Goal: Transaction & Acquisition: Purchase product/service

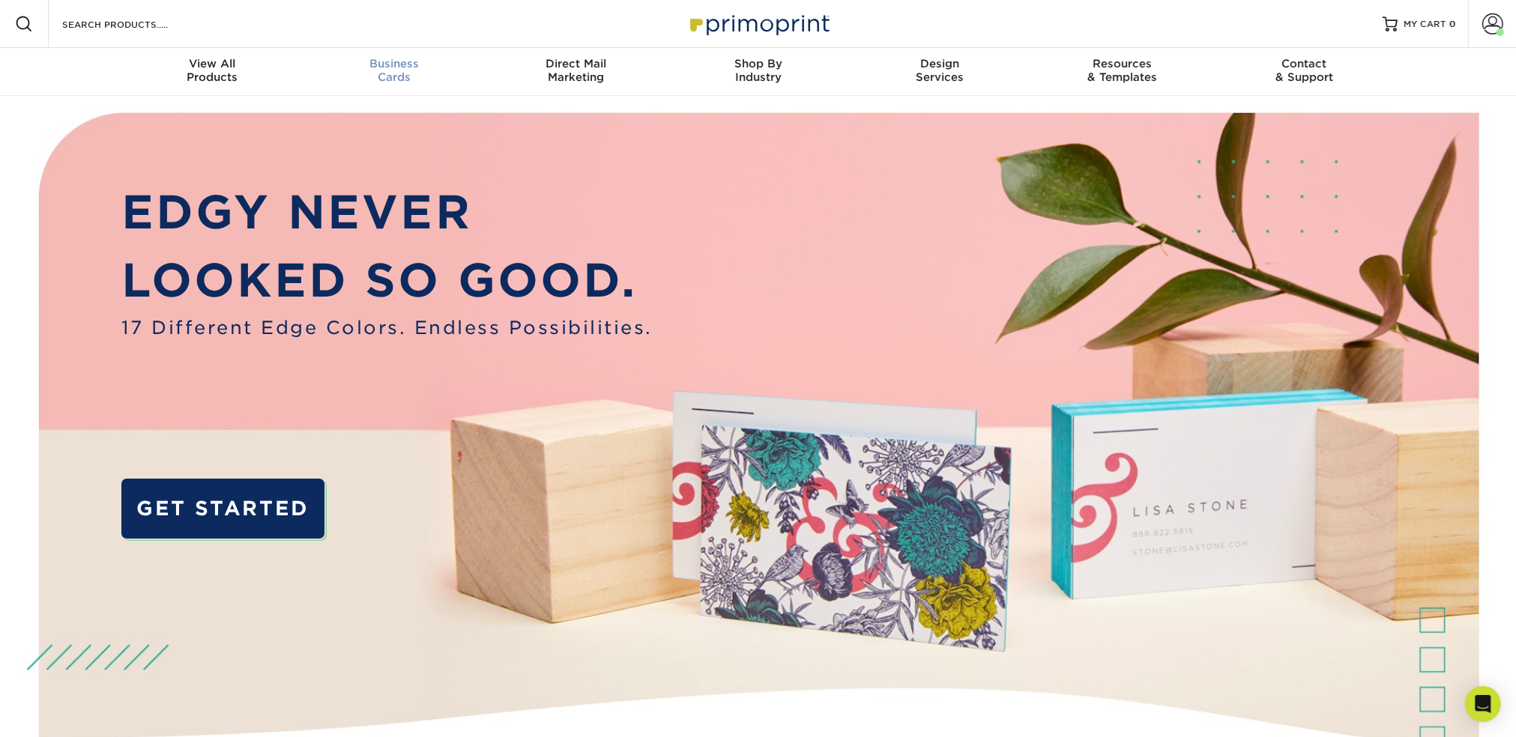
click at [393, 70] on div "Business Cards" at bounding box center [394, 70] width 182 height 27
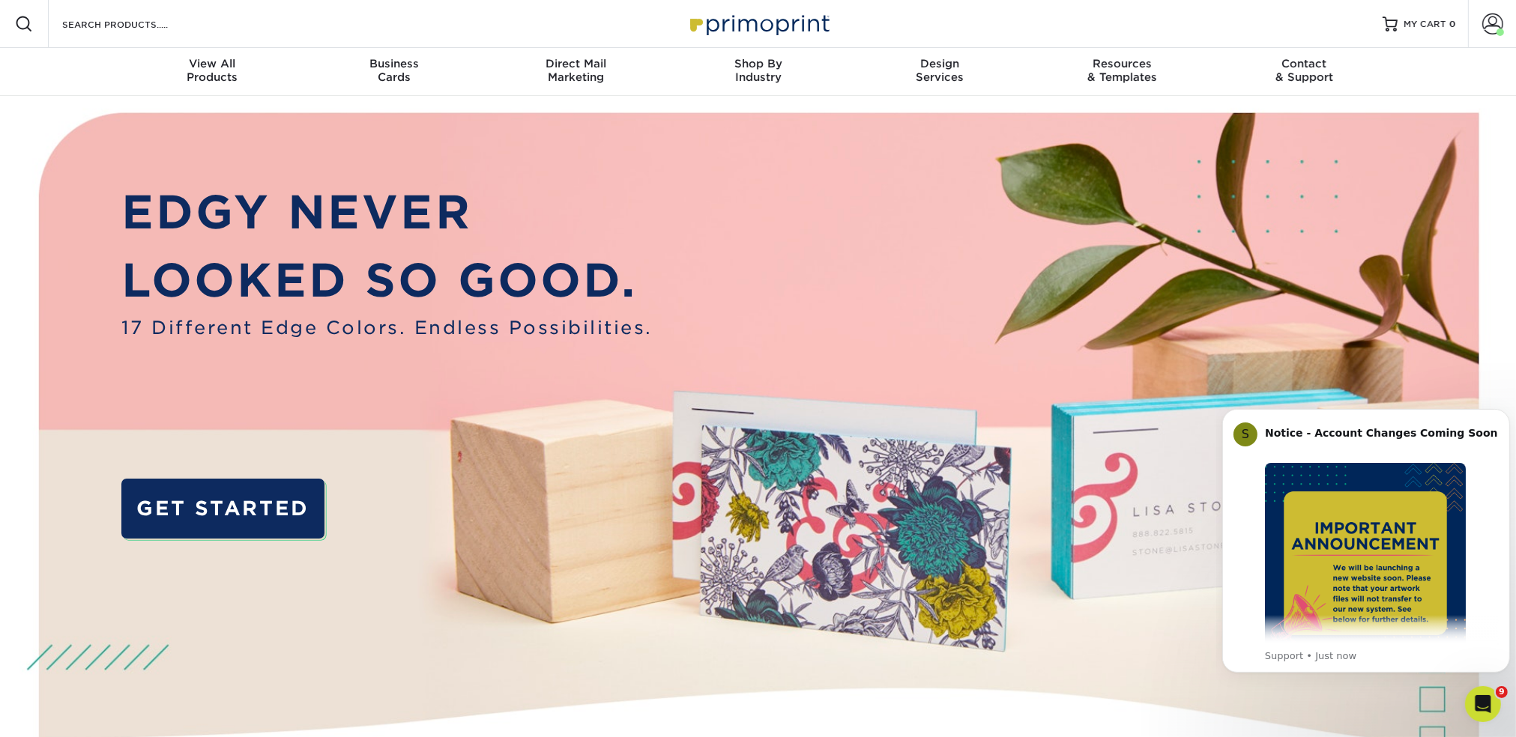
click at [396, 28] on div "Resources Menu Search Products Account [PERSON_NAME] Client Account Dashboard A…" at bounding box center [758, 24] width 1516 height 48
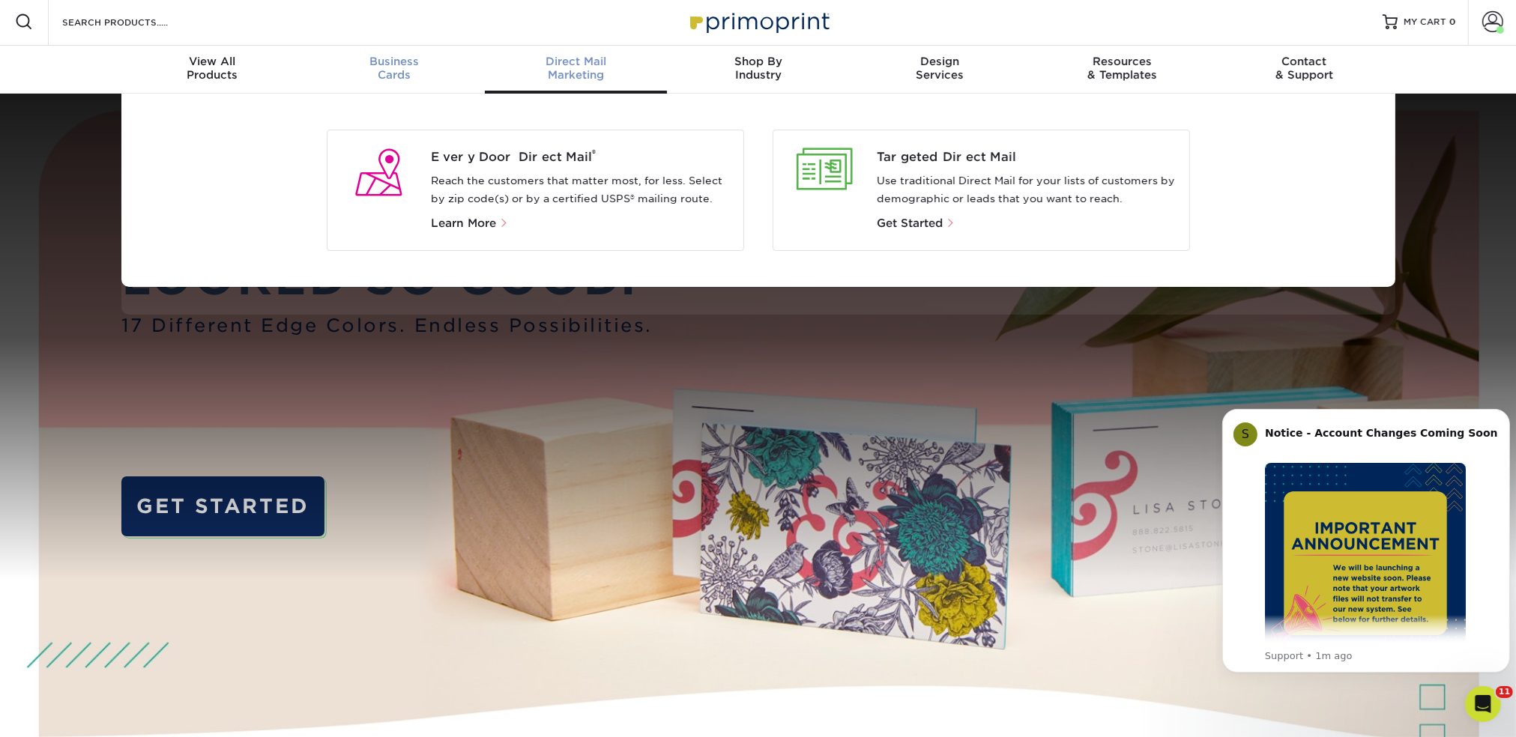
scroll to position [3, 0]
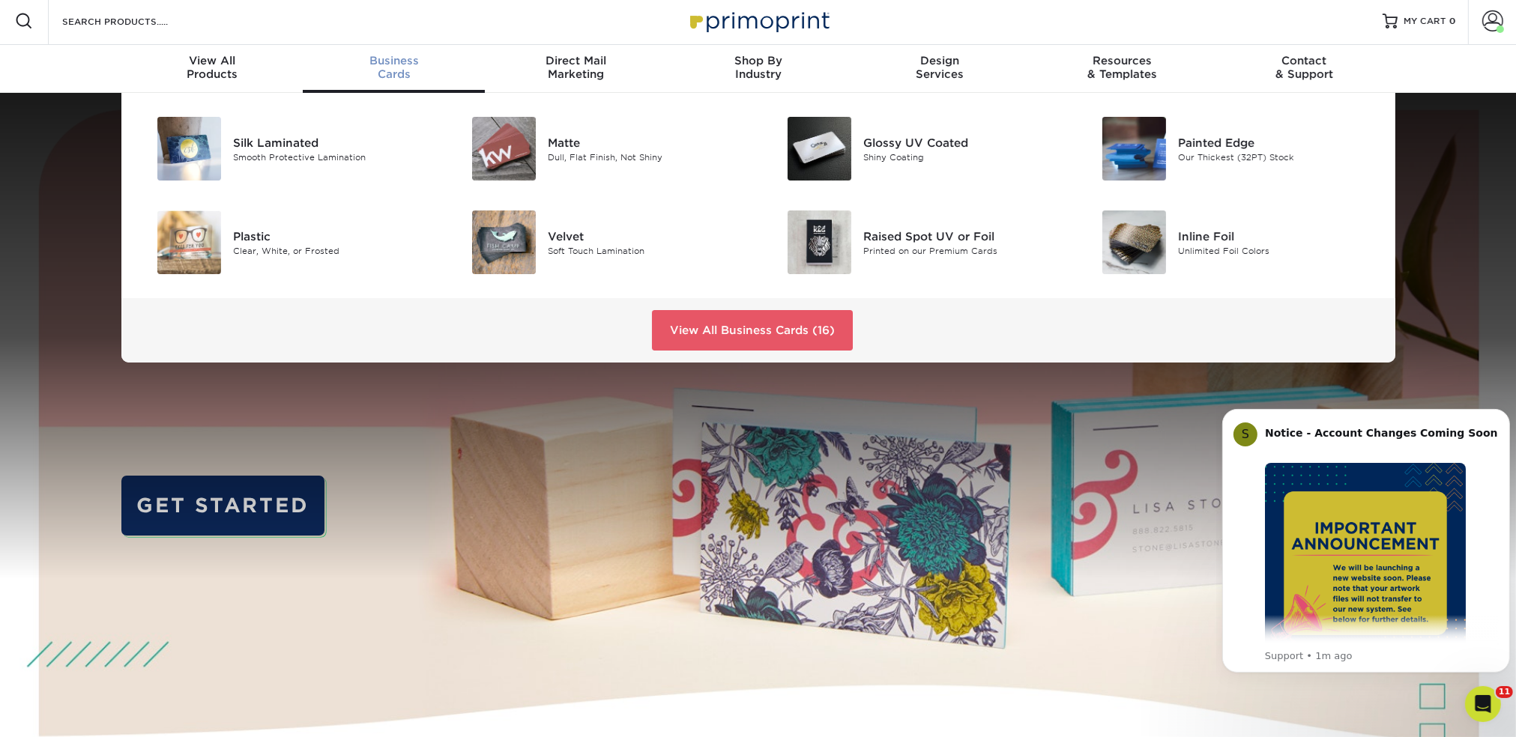
click at [403, 73] on div "Business Cards" at bounding box center [394, 67] width 182 height 27
click at [782, 335] on link "View All Business Cards (16)" at bounding box center [752, 330] width 201 height 40
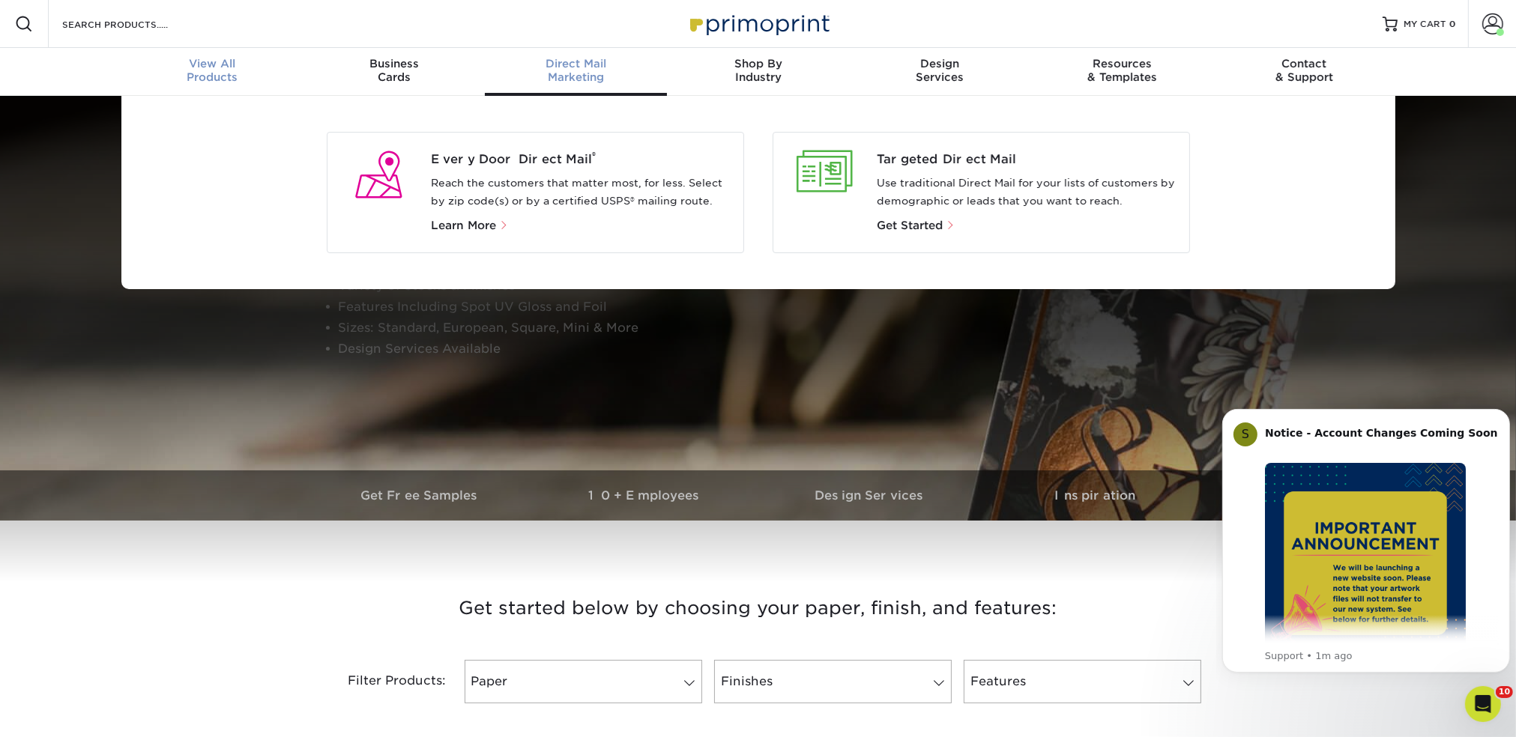
scroll to position [1, 0]
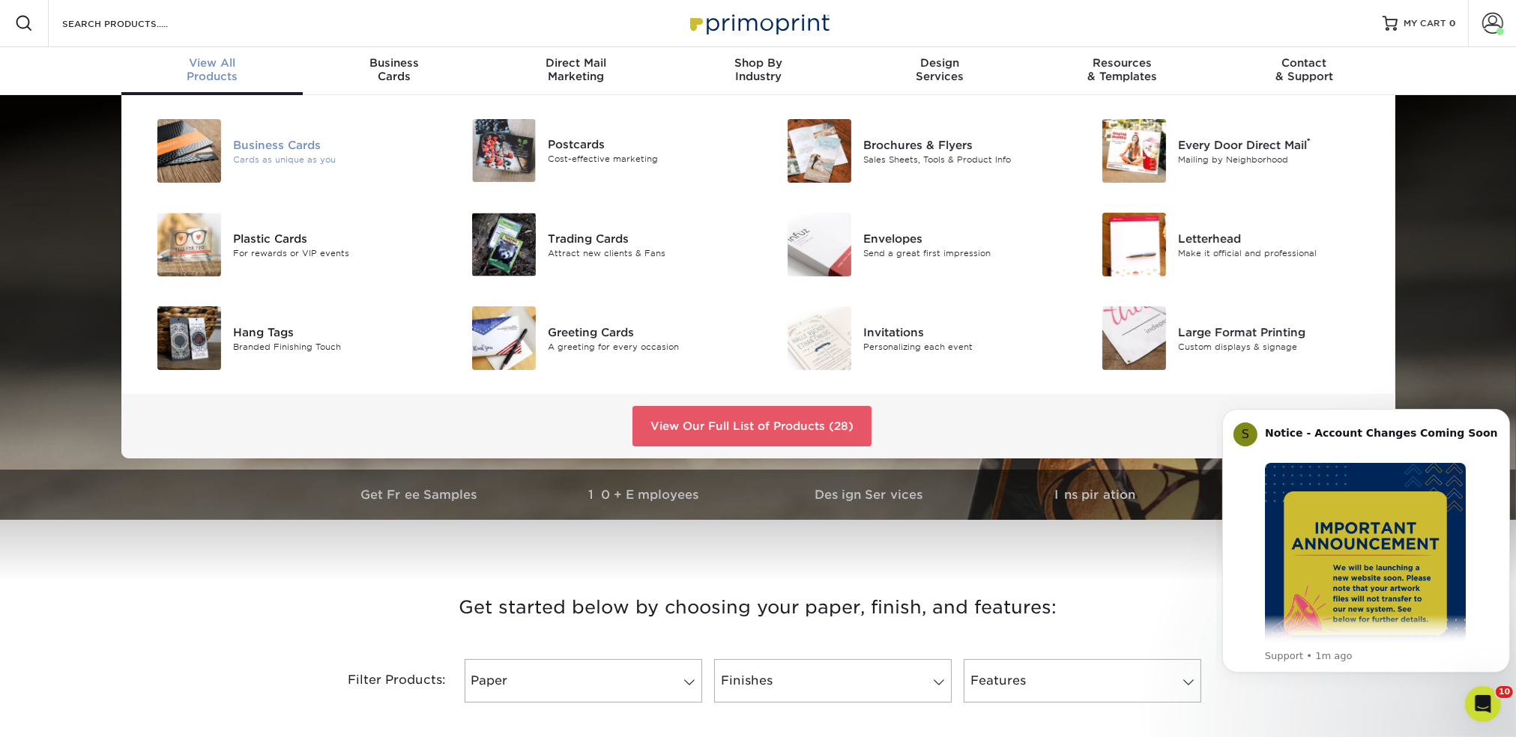
click at [224, 148] on div at bounding box center [180, 151] width 105 height 64
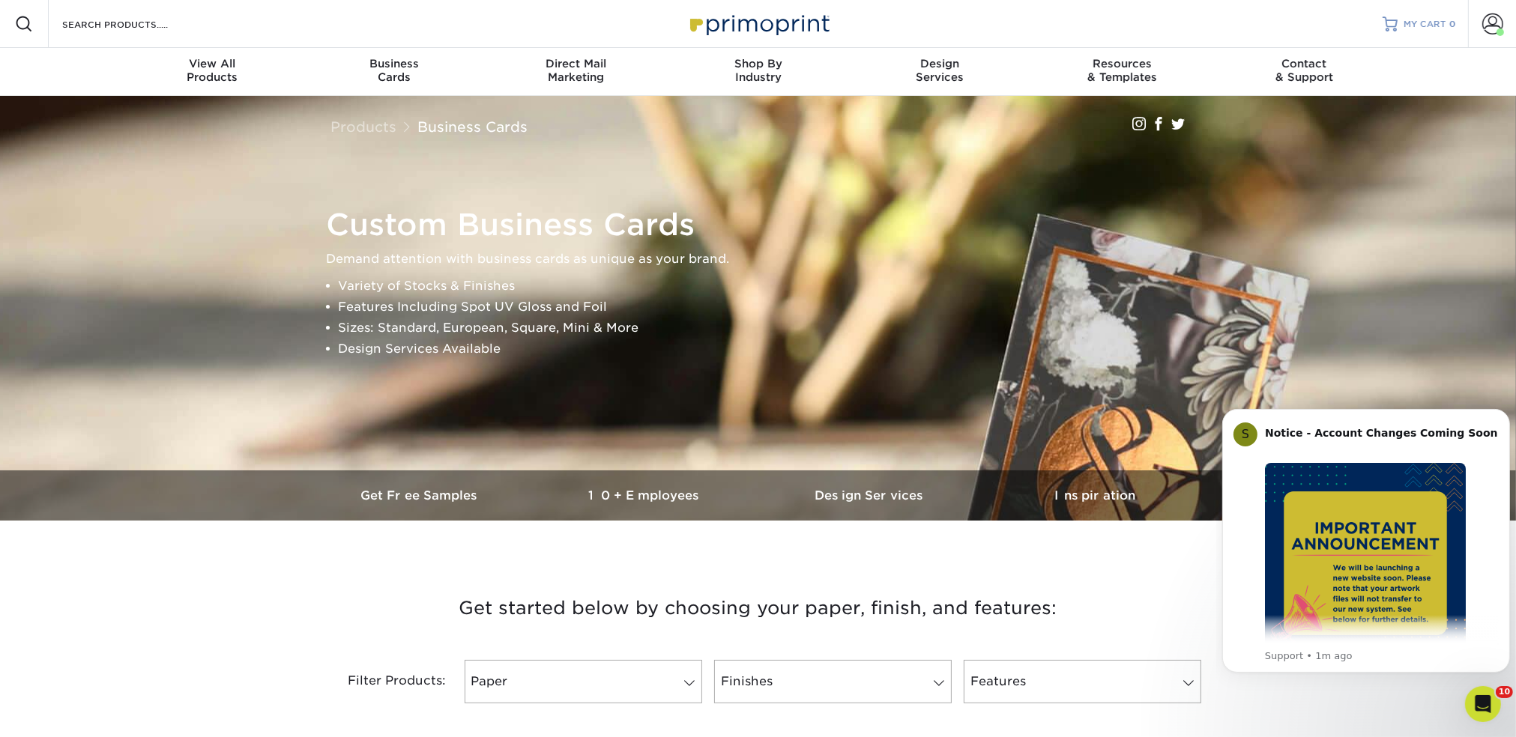
click at [1415, 23] on span "MY CART" at bounding box center [1425, 24] width 43 height 13
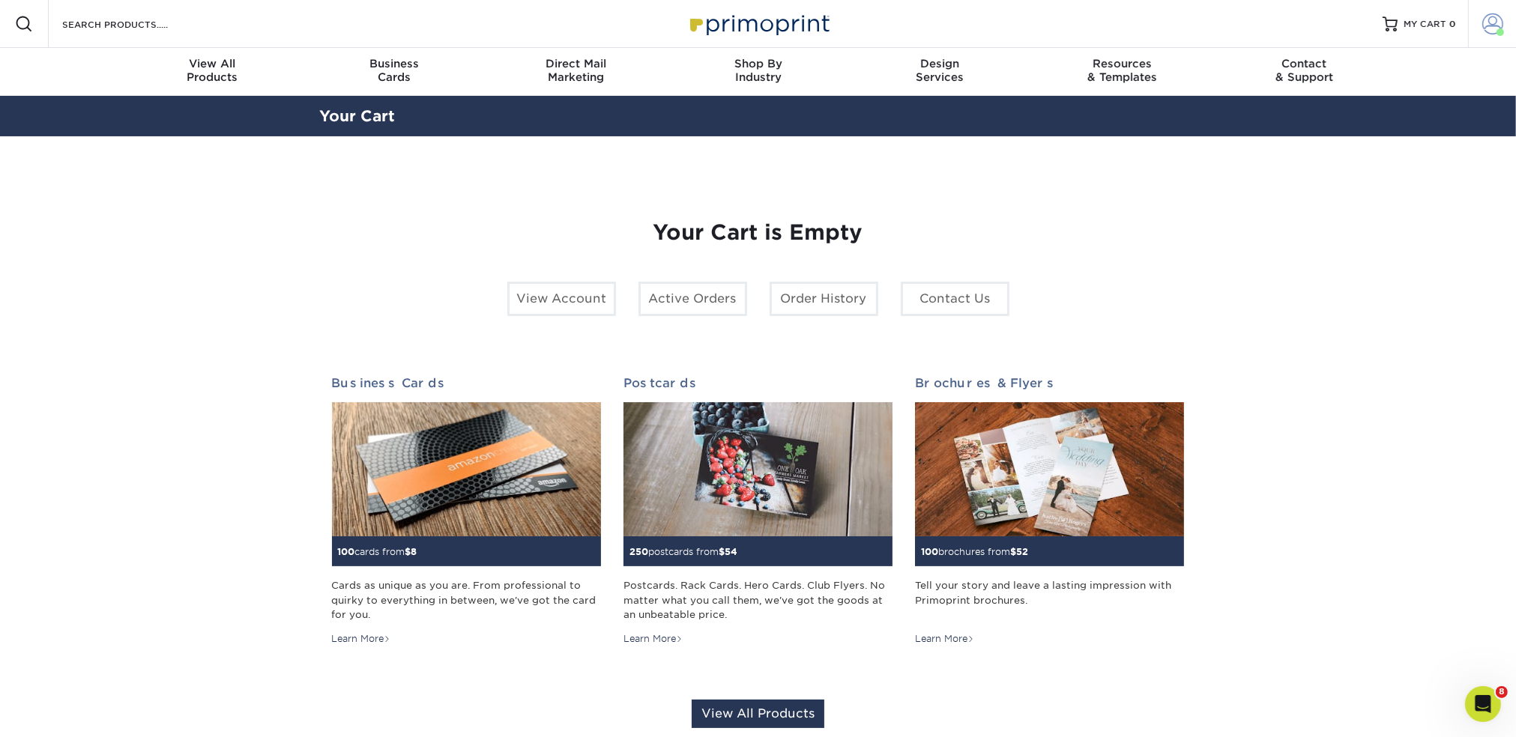
click at [1491, 23] on span at bounding box center [1492, 23] width 21 height 21
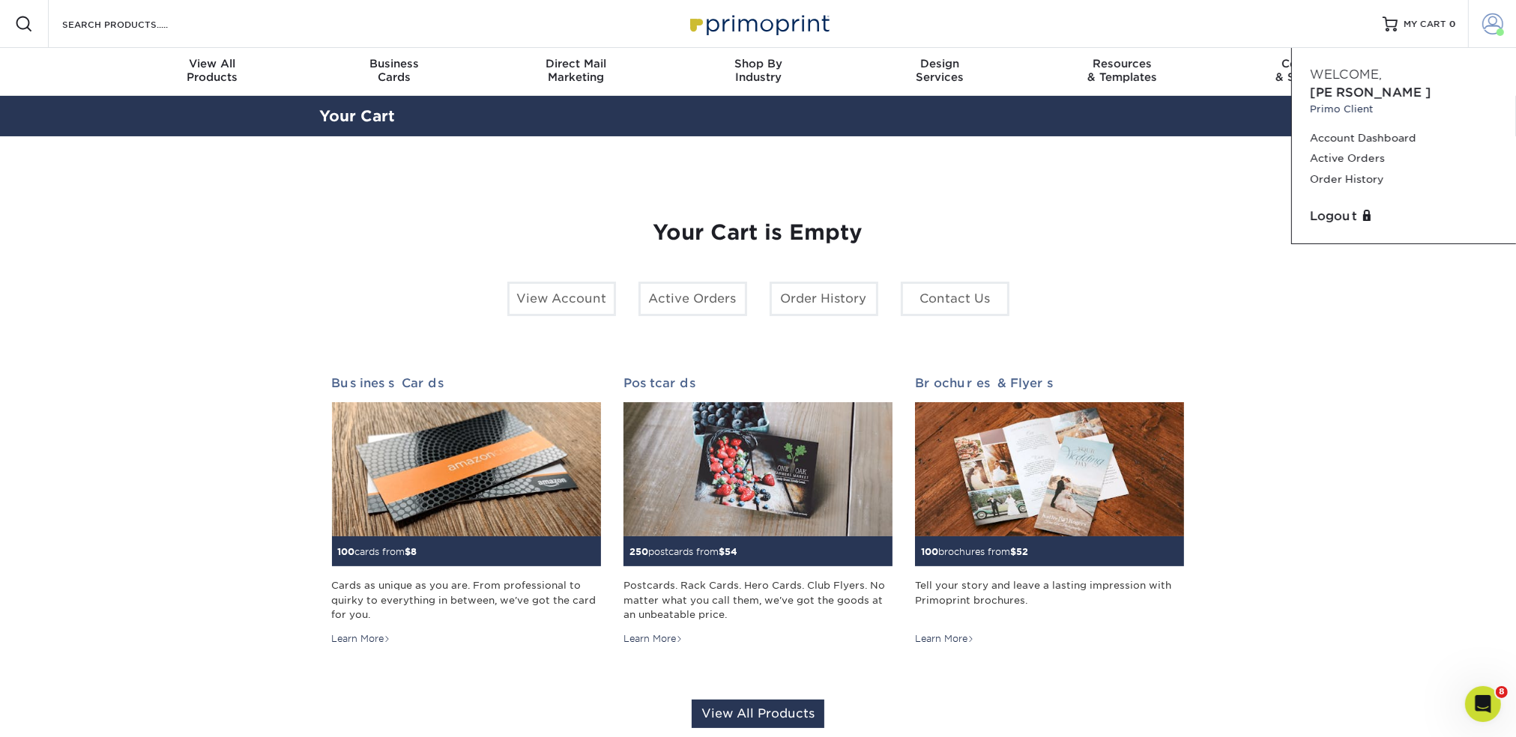
click at [1491, 23] on span at bounding box center [1492, 23] width 21 height 21
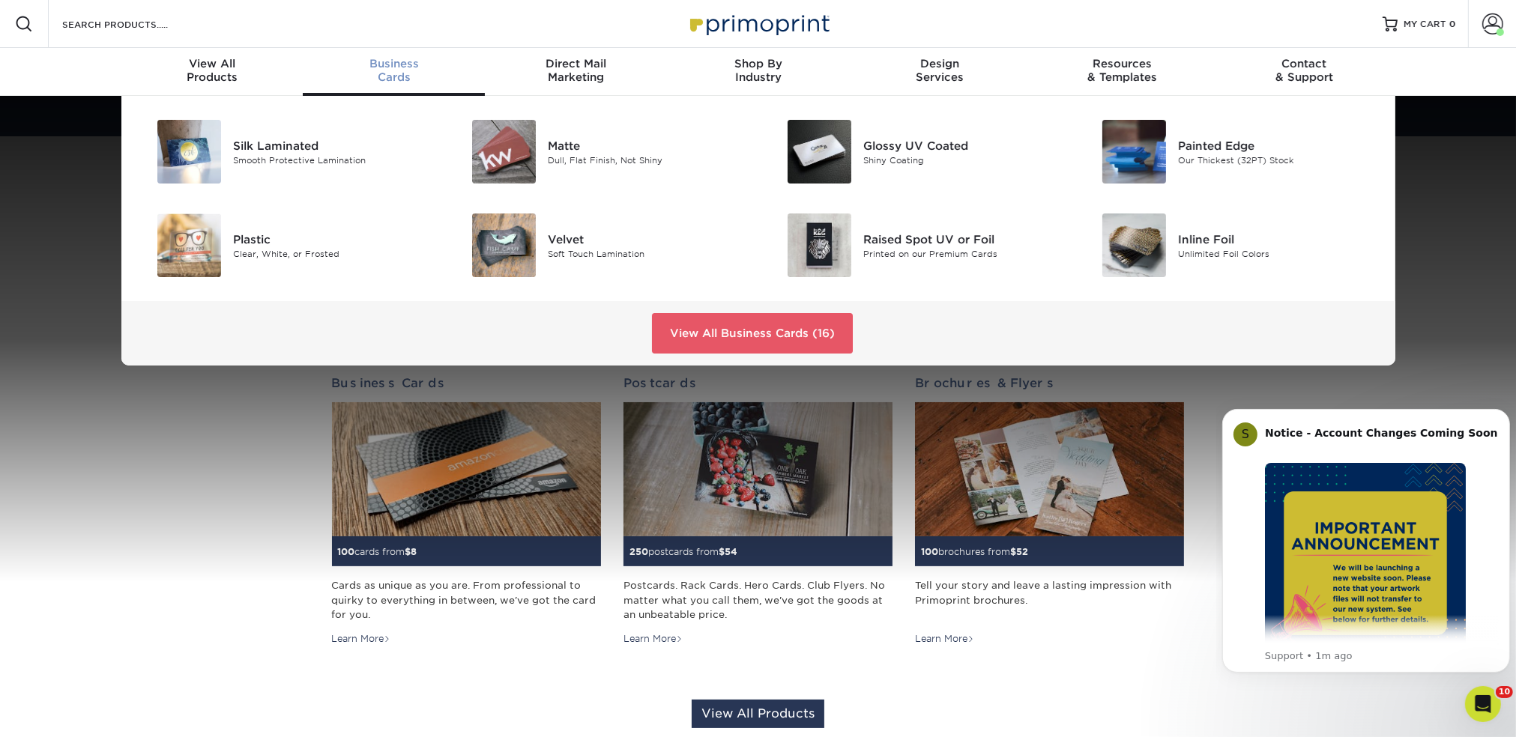
click at [396, 61] on span "Business" at bounding box center [394, 63] width 182 height 13
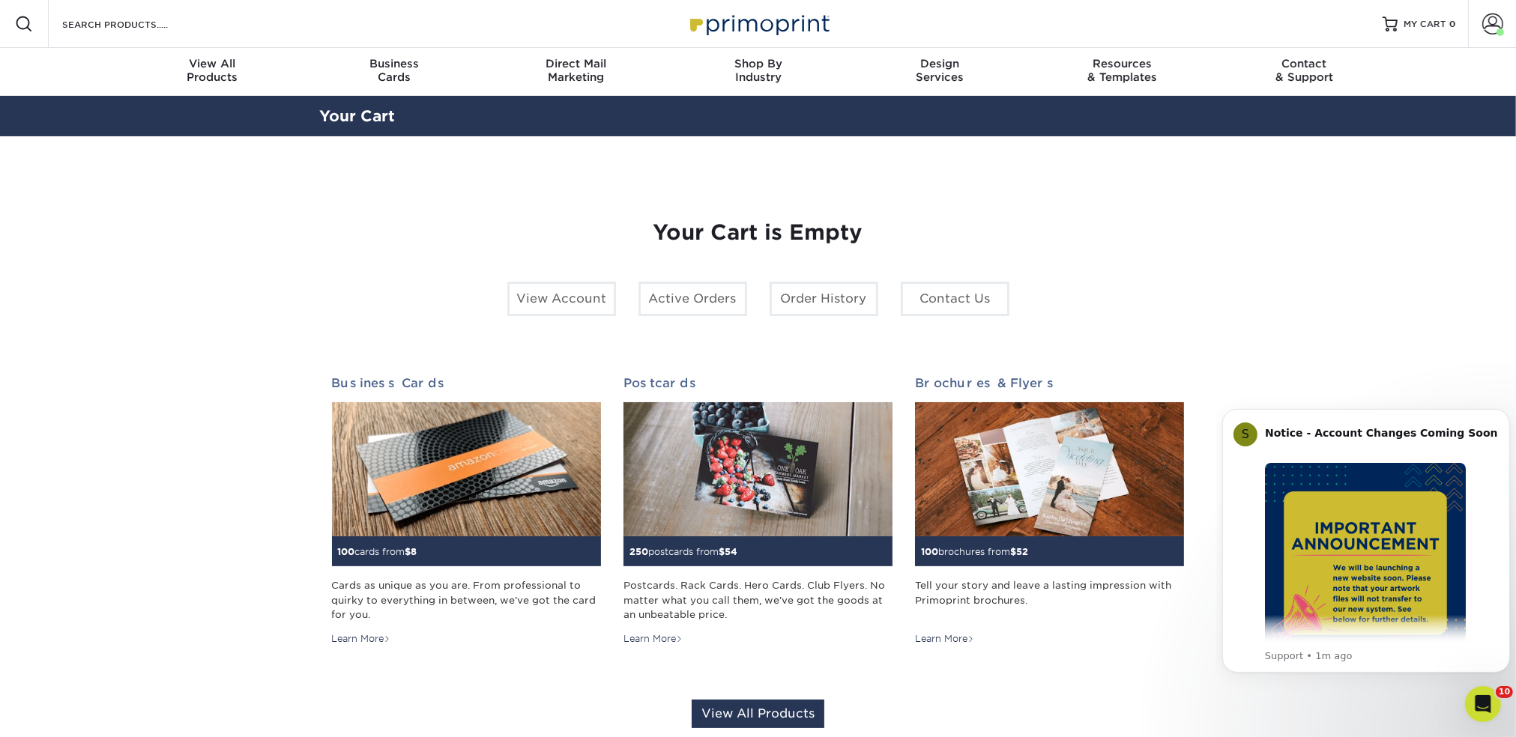
scroll to position [1, 0]
click at [381, 65] on span "Business" at bounding box center [394, 62] width 182 height 13
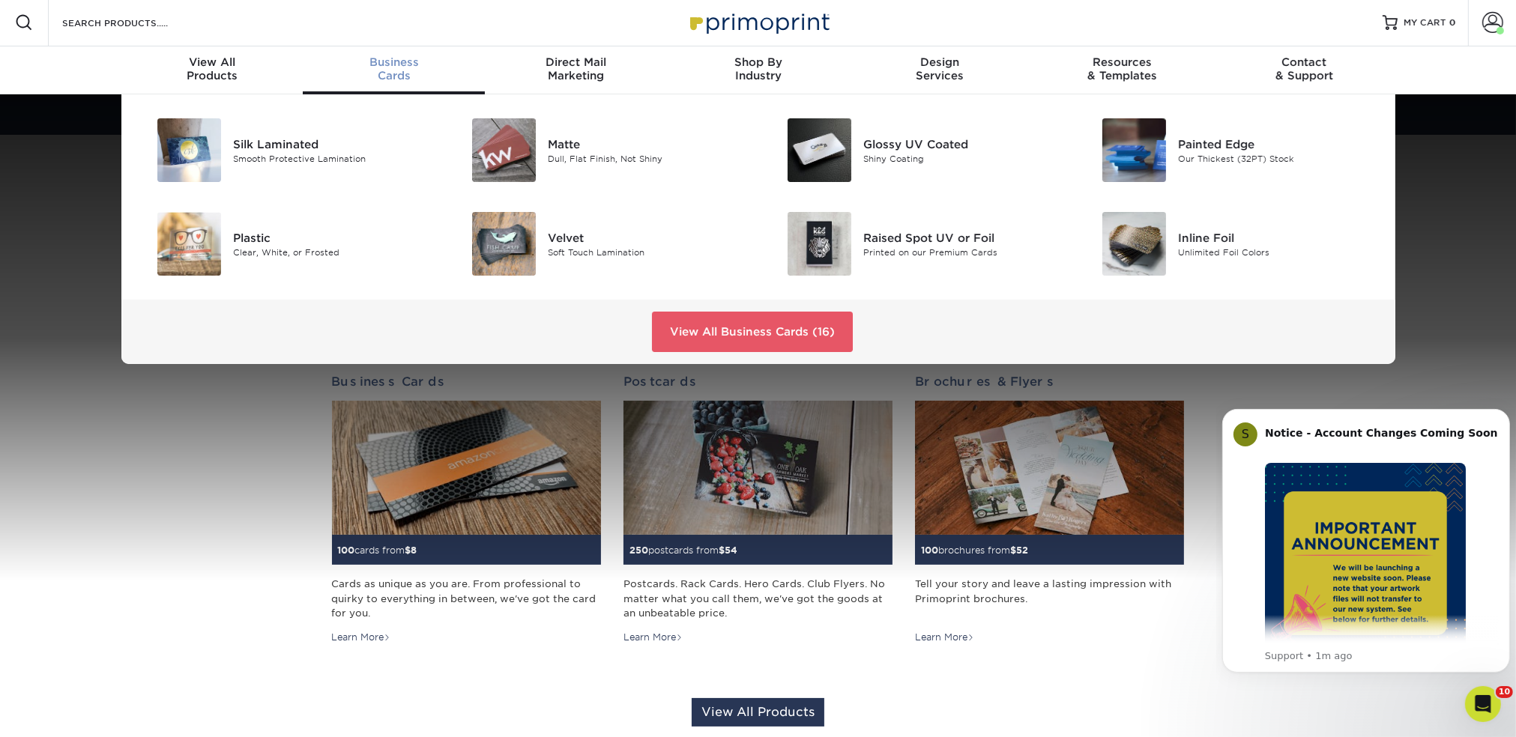
click at [381, 65] on span "Business" at bounding box center [394, 61] width 182 height 13
click at [514, 134] on img at bounding box center [504, 150] width 64 height 64
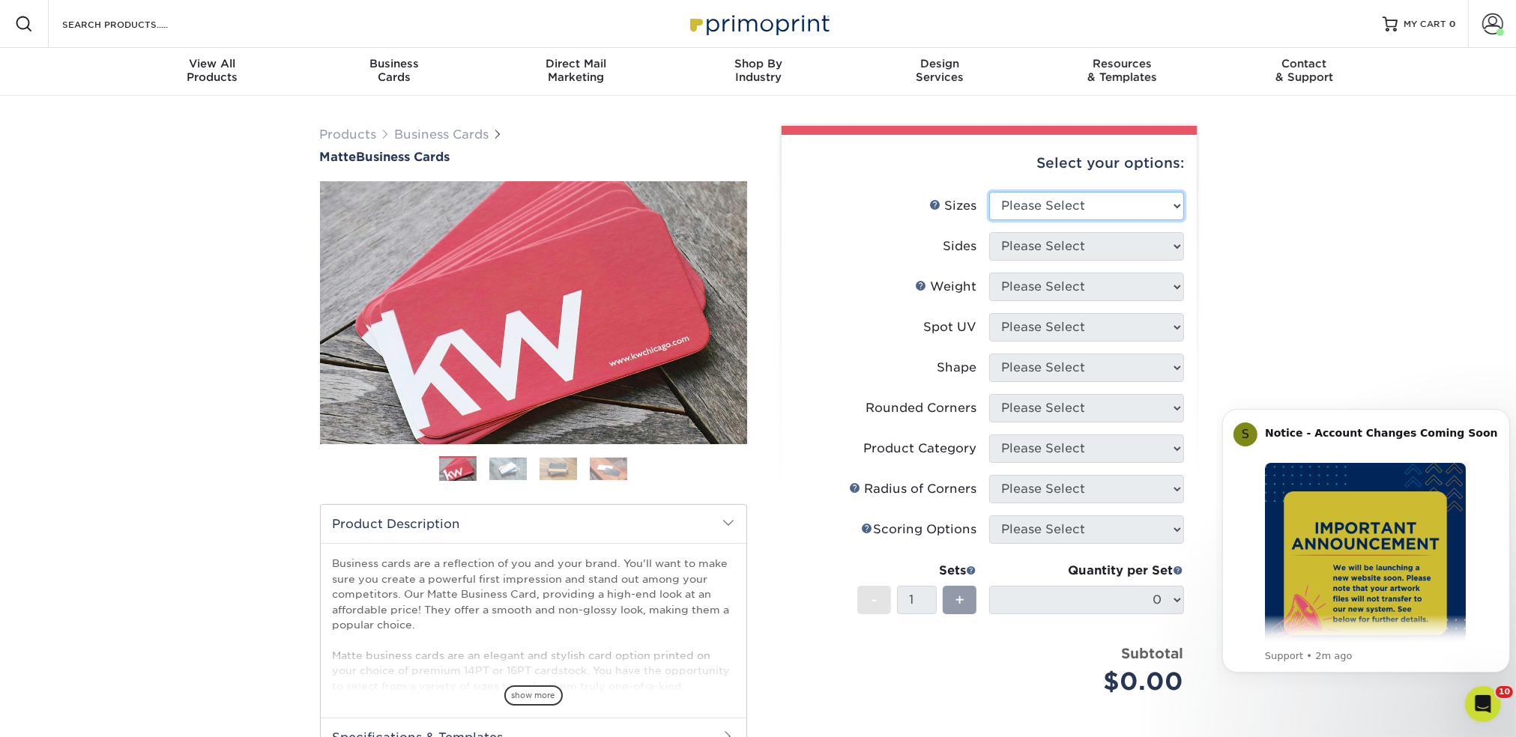
click at [1082, 205] on select "Please Select 1.5" x 3.5" - Mini 1.75" x 3.5" - Mini 2" x 2" - Square 2" x 3" -…" at bounding box center [1086, 206] width 195 height 28
select select "2.00x3.50"
click at [989, 192] on select "Please Select 1.5" x 3.5" - Mini 1.75" x 3.5" - Mini 2" x 2" - Square 2" x 3" -…" at bounding box center [1086, 206] width 195 height 28
click at [1077, 254] on select "Please Select Print Both Sides Print Front Only" at bounding box center [1086, 246] width 195 height 28
select select "13abbda7-1d64-4f25-8bb2-c179b224825d"
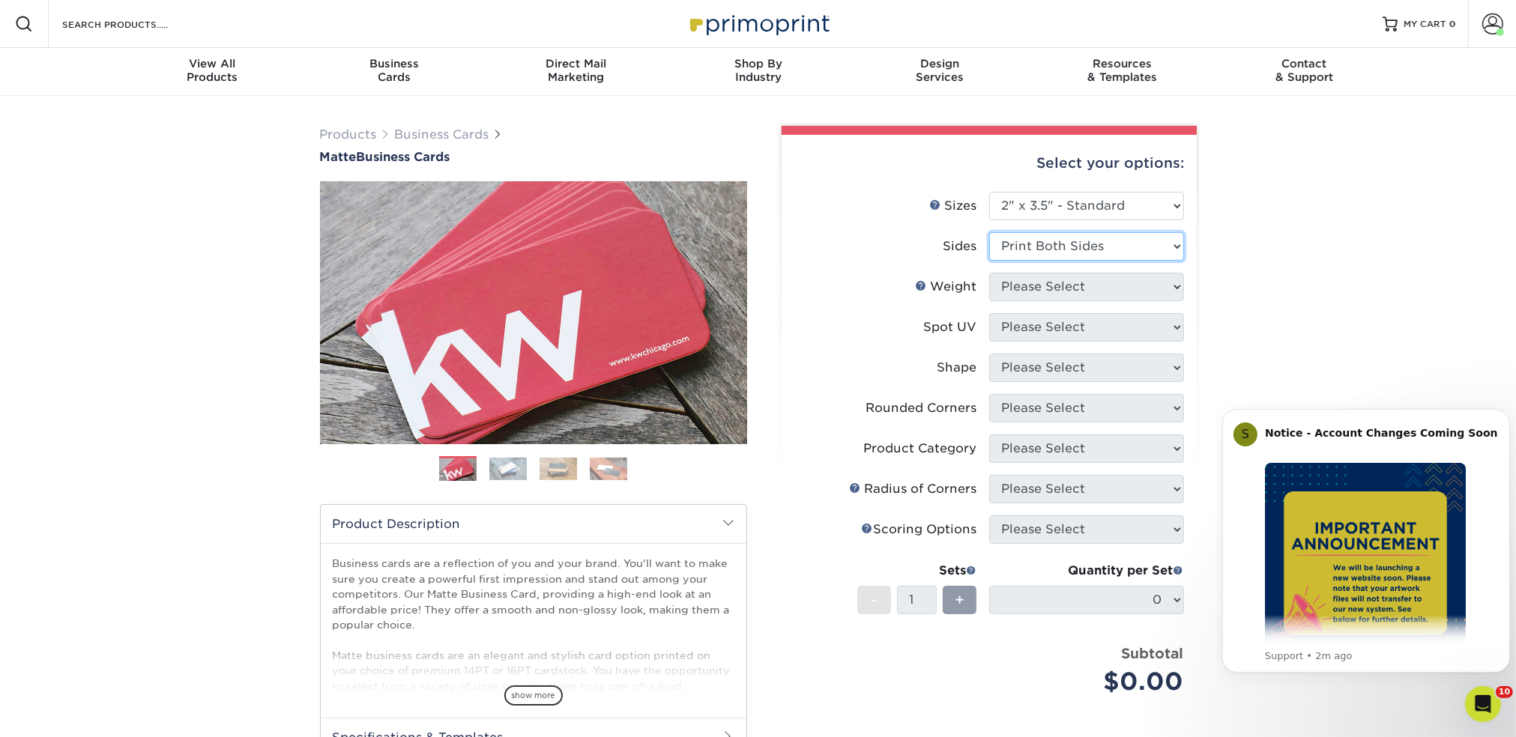
click at [989, 232] on select "Please Select Print Both Sides Print Front Only" at bounding box center [1086, 246] width 195 height 28
click at [1100, 283] on select "Please Select 16PT 14PT" at bounding box center [1086, 287] width 195 height 28
select select "16PT"
click at [989, 273] on select "Please Select 16PT 14PT" at bounding box center [1086, 287] width 195 height 28
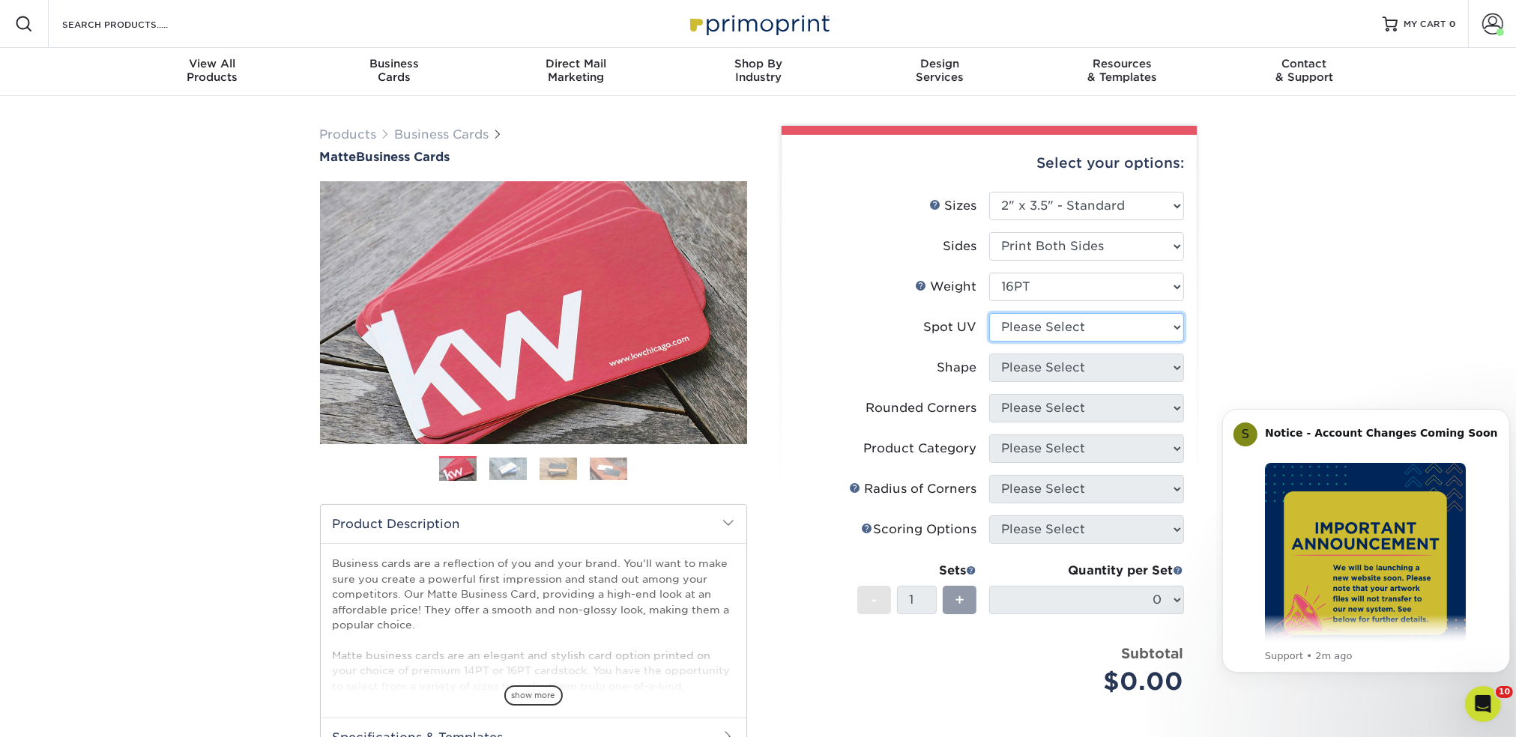
click at [1088, 331] on select "Please Select No Spot UV Front and Back (Both Sides) Front Only Back Only" at bounding box center [1086, 327] width 195 height 28
click at [1241, 325] on div "Products Business Cards Matte Business Cards Previous Next 100 $ 8" at bounding box center [758, 509] width 1516 height 827
click at [1075, 318] on select "Please Select No Spot UV Front and Back (Both Sides) Front Only Back Only" at bounding box center [1086, 327] width 195 height 28
select select "3"
click at [989, 313] on select "Please Select No Spot UV Front and Back (Both Sides) Front Only Back Only" at bounding box center [1086, 327] width 195 height 28
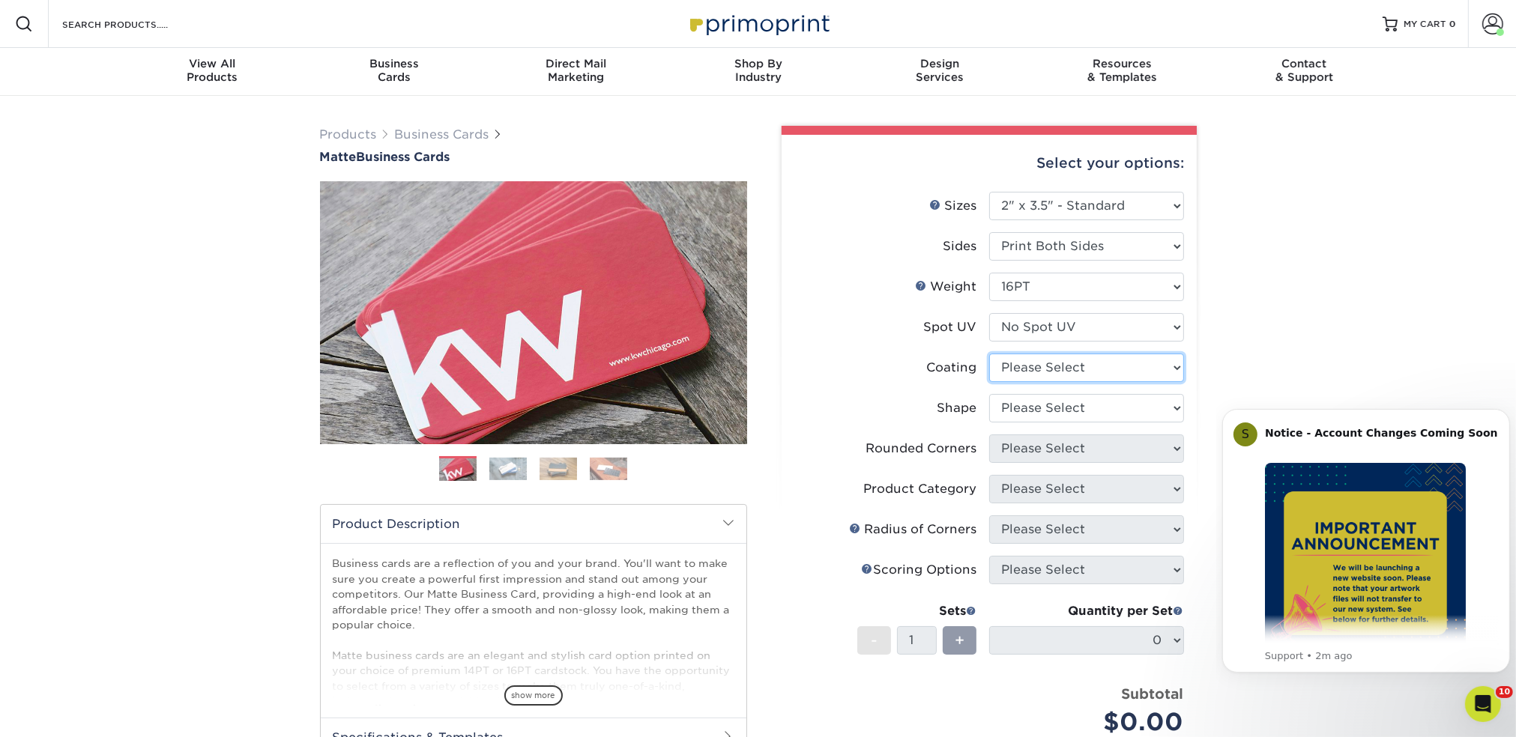
click at [1078, 366] on select at bounding box center [1086, 368] width 195 height 28
select select "121bb7b5-3b4d-429f-bd8d-bbf80e953313"
click at [989, 354] on select at bounding box center [1086, 368] width 195 height 28
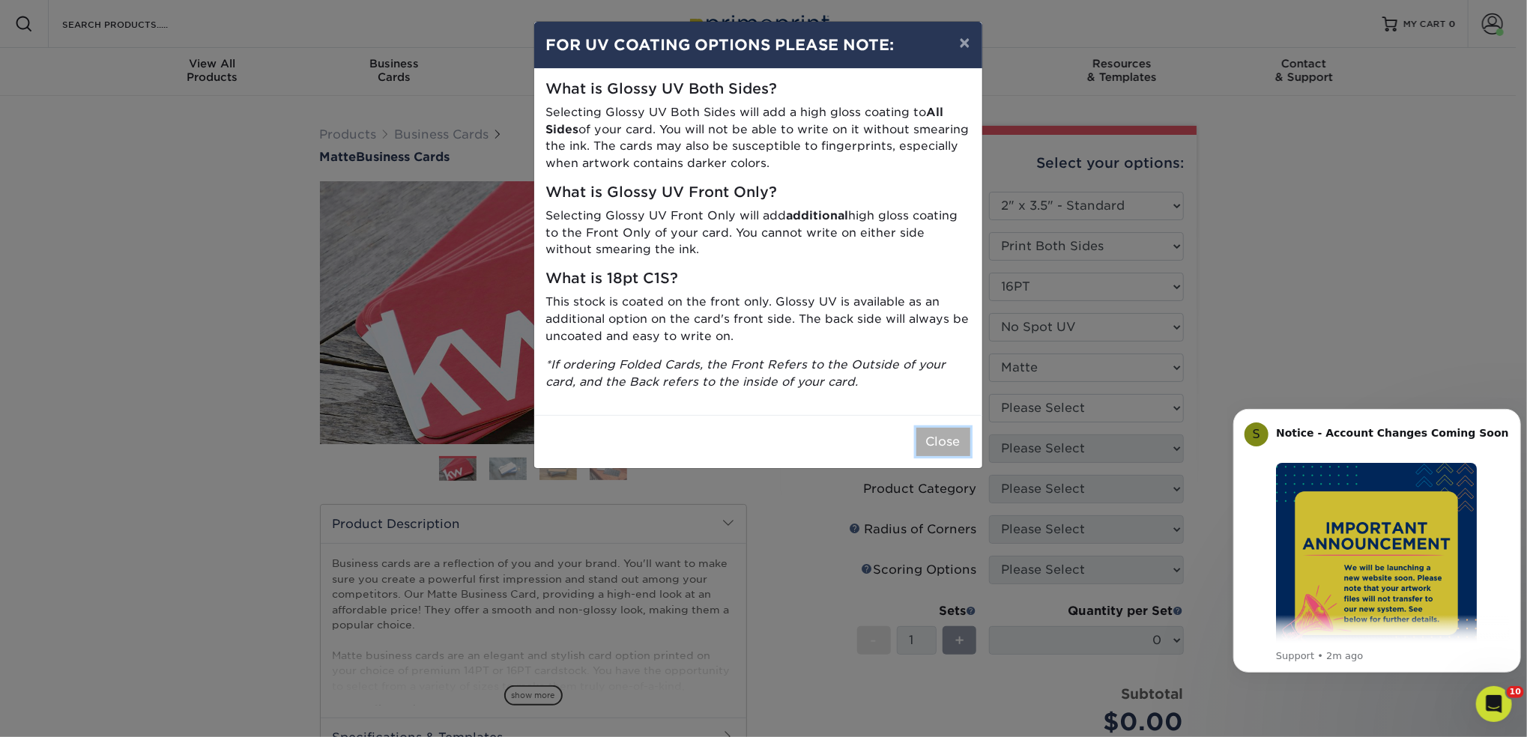
click at [968, 447] on button "Close" at bounding box center [943, 442] width 54 height 28
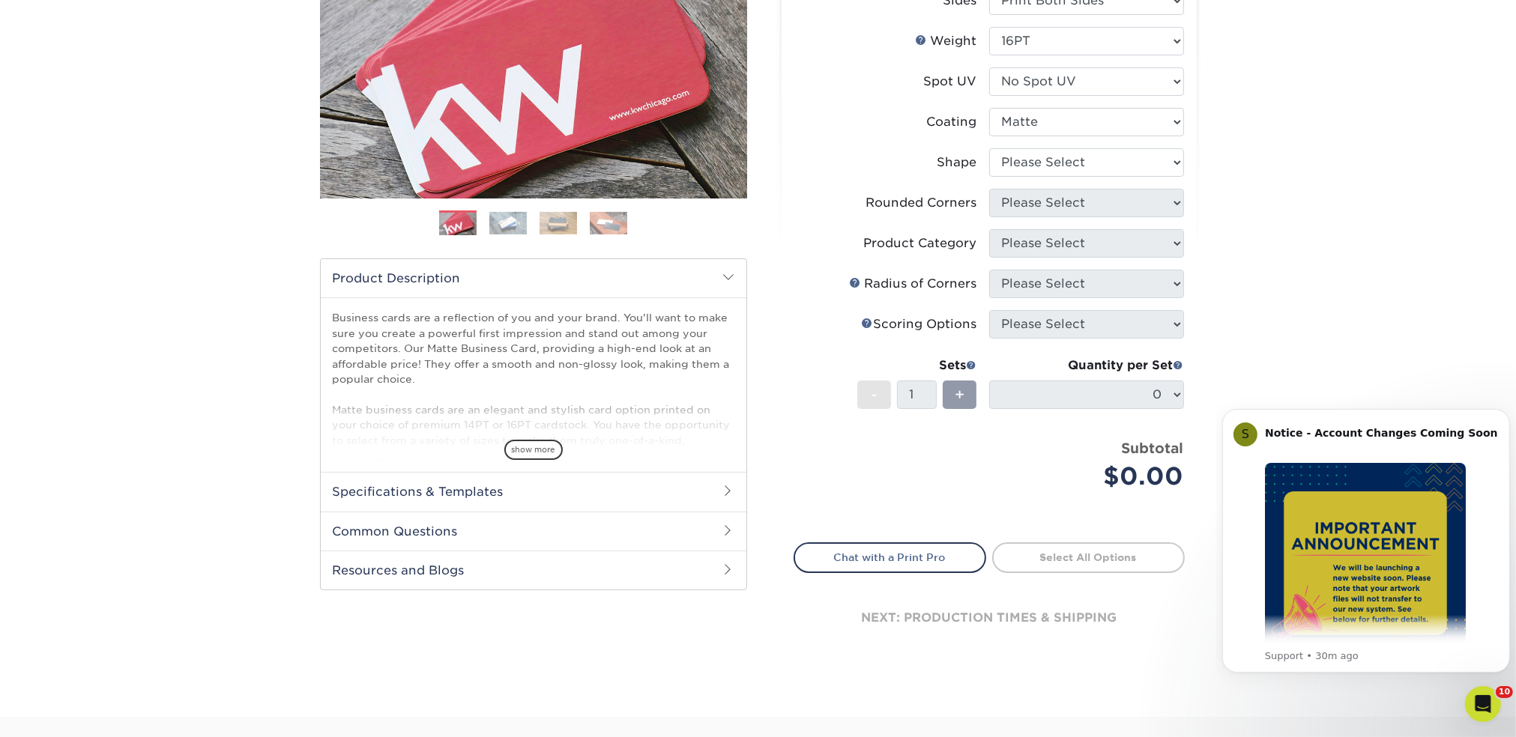
scroll to position [250, 0]
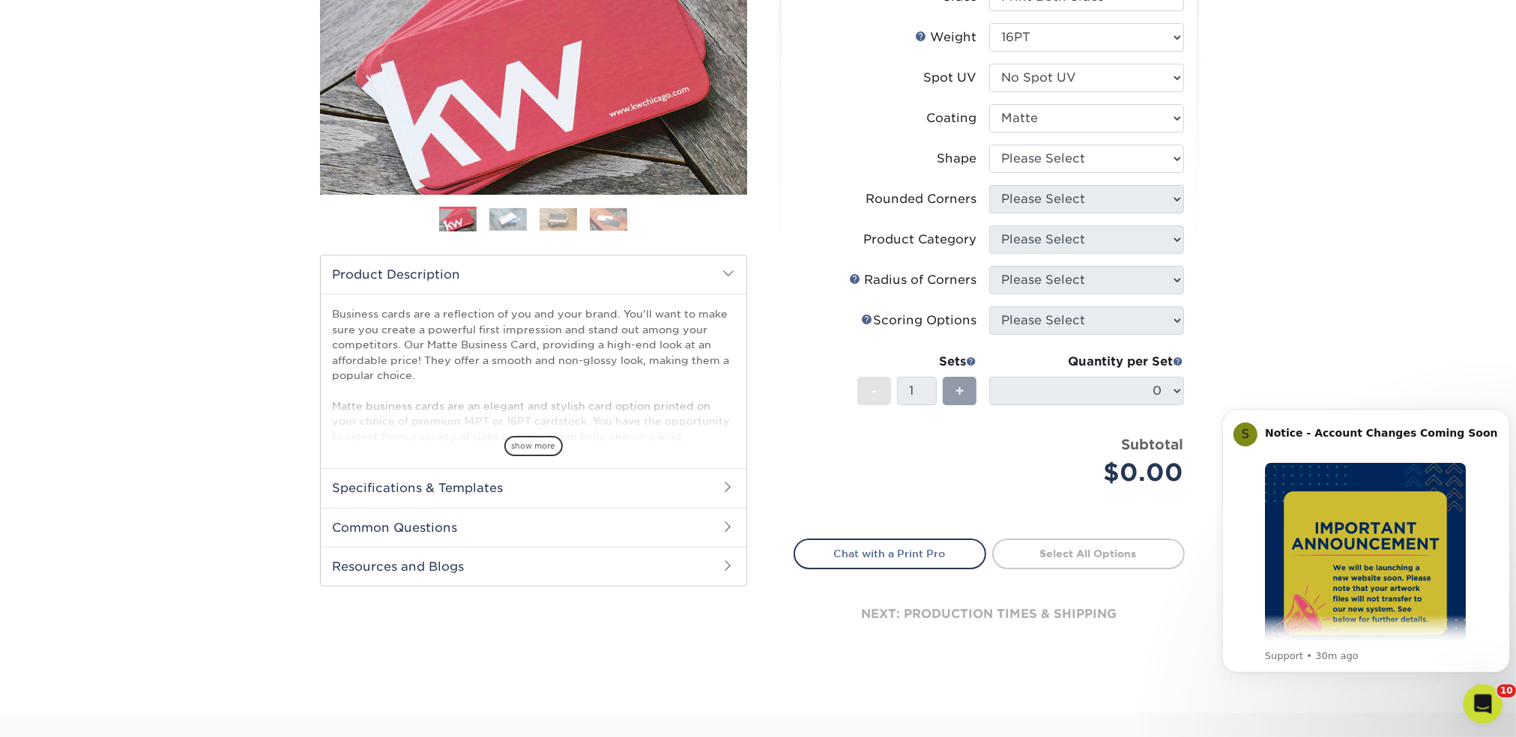
click at [1481, 698] on icon "Open Intercom Messenger" at bounding box center [1481, 702] width 25 height 25
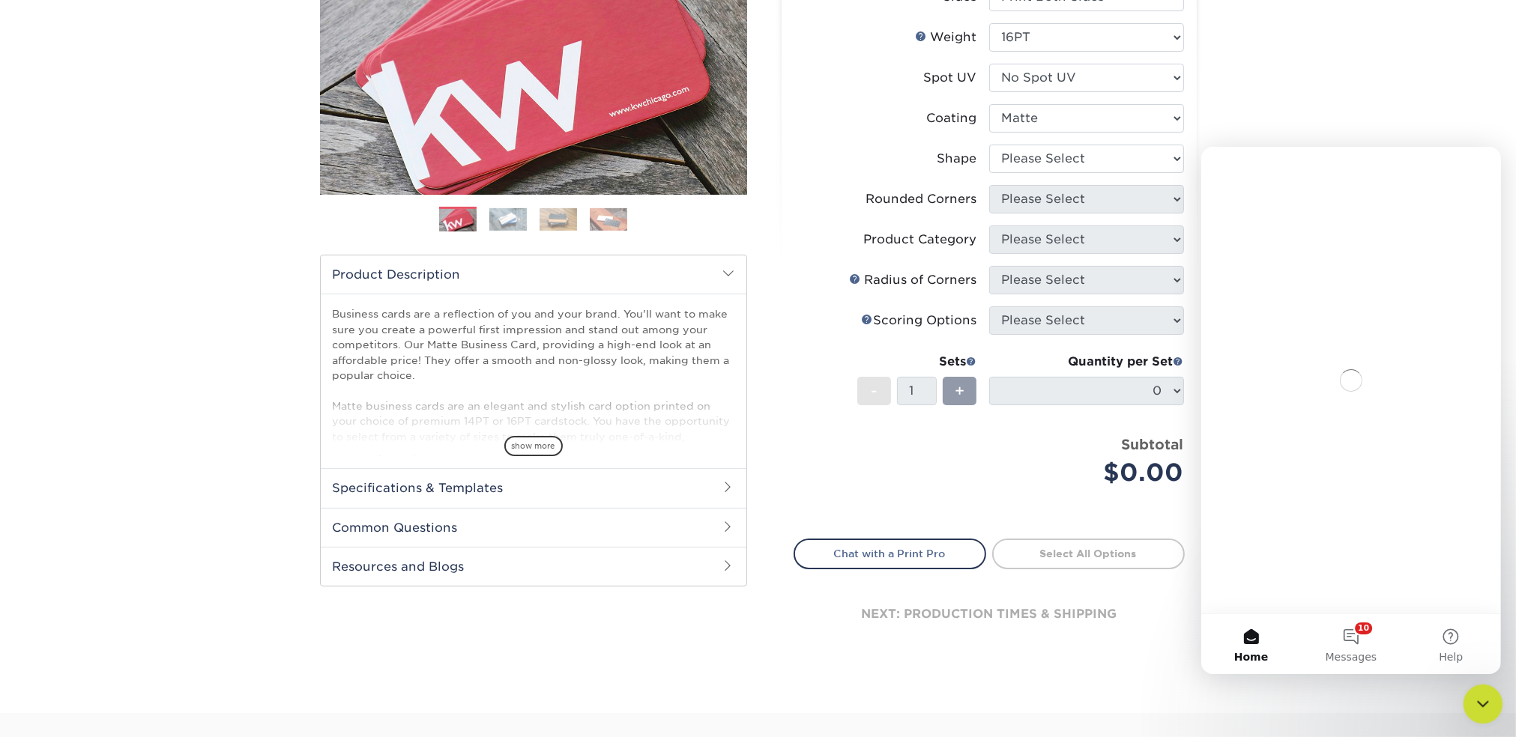
scroll to position [0, 0]
click at [1480, 698] on icon "Close Intercom Messenger" at bounding box center [1481, 702] width 18 height 18
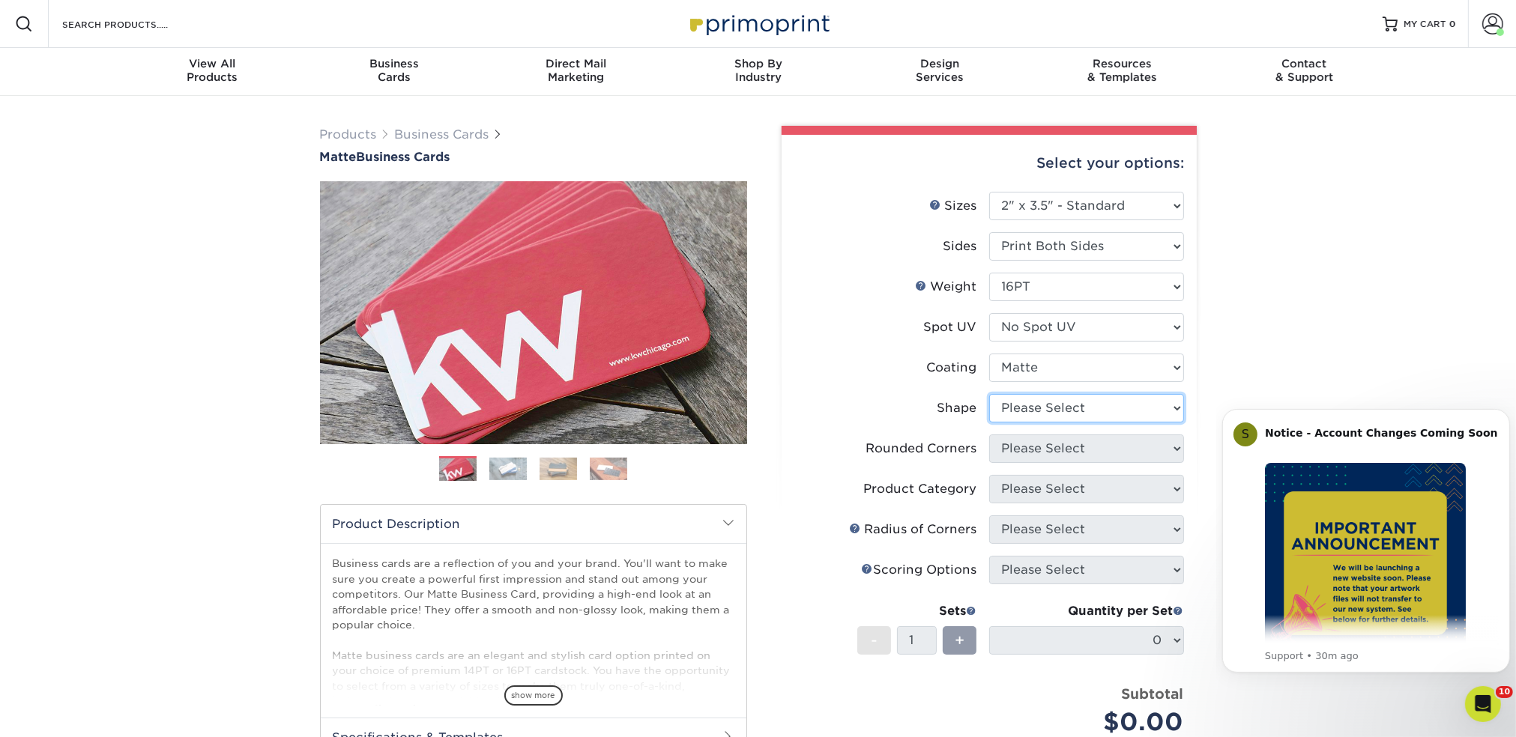
click at [1063, 402] on select "Please Select Standard Oval" at bounding box center [1086, 408] width 195 height 28
select select "standard"
click at [989, 394] on select "Please Select Standard Oval" at bounding box center [1086, 408] width 195 height 28
click at [1067, 462] on select "Please Select Yes - Round 2 Corners Yes - Round 4 Corners No" at bounding box center [1086, 449] width 195 height 28
select select "7672df9e-0e0a-464d-8e1f-920c575e4da3"
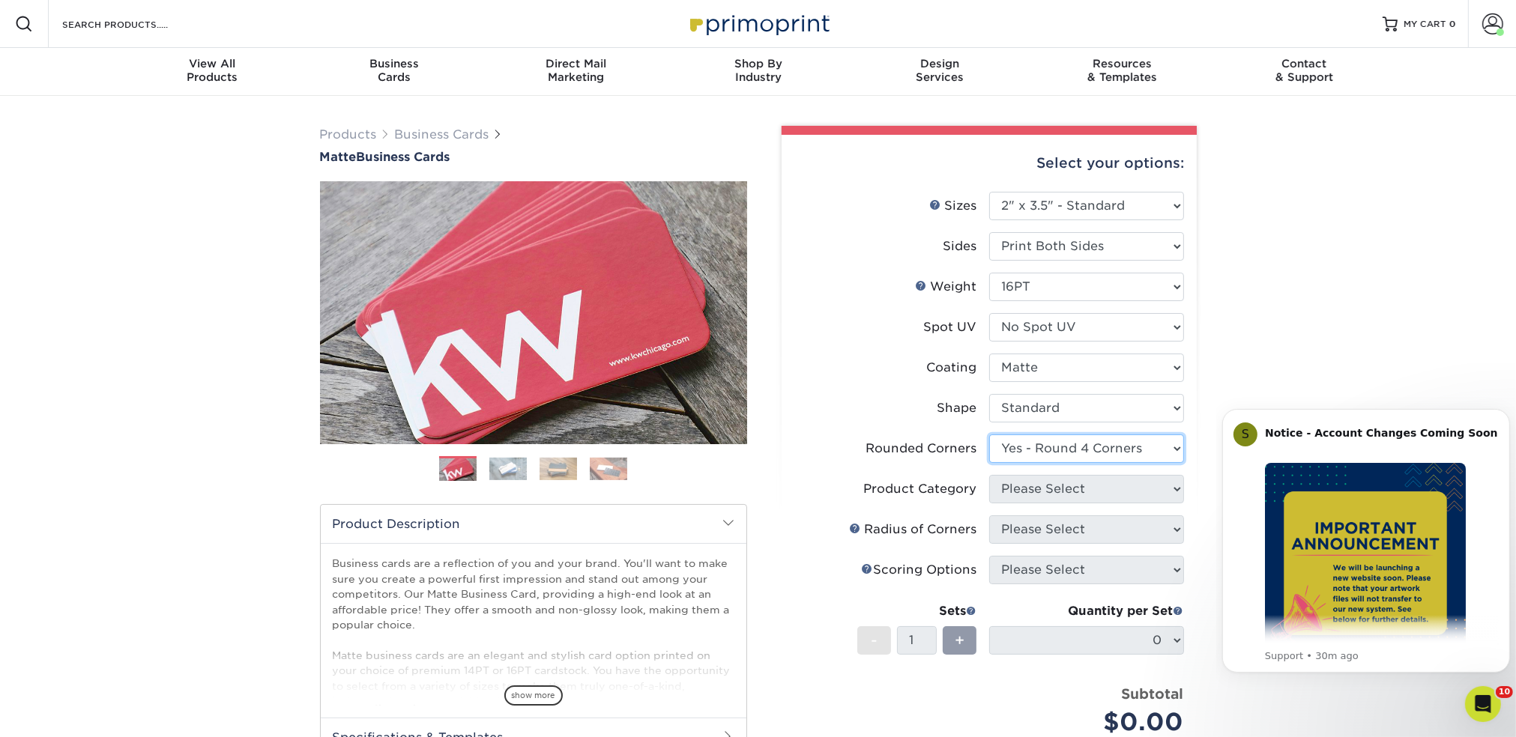
click at [989, 435] on select "Please Select Yes - Round 2 Corners Yes - Round 4 Corners No" at bounding box center [1086, 449] width 195 height 28
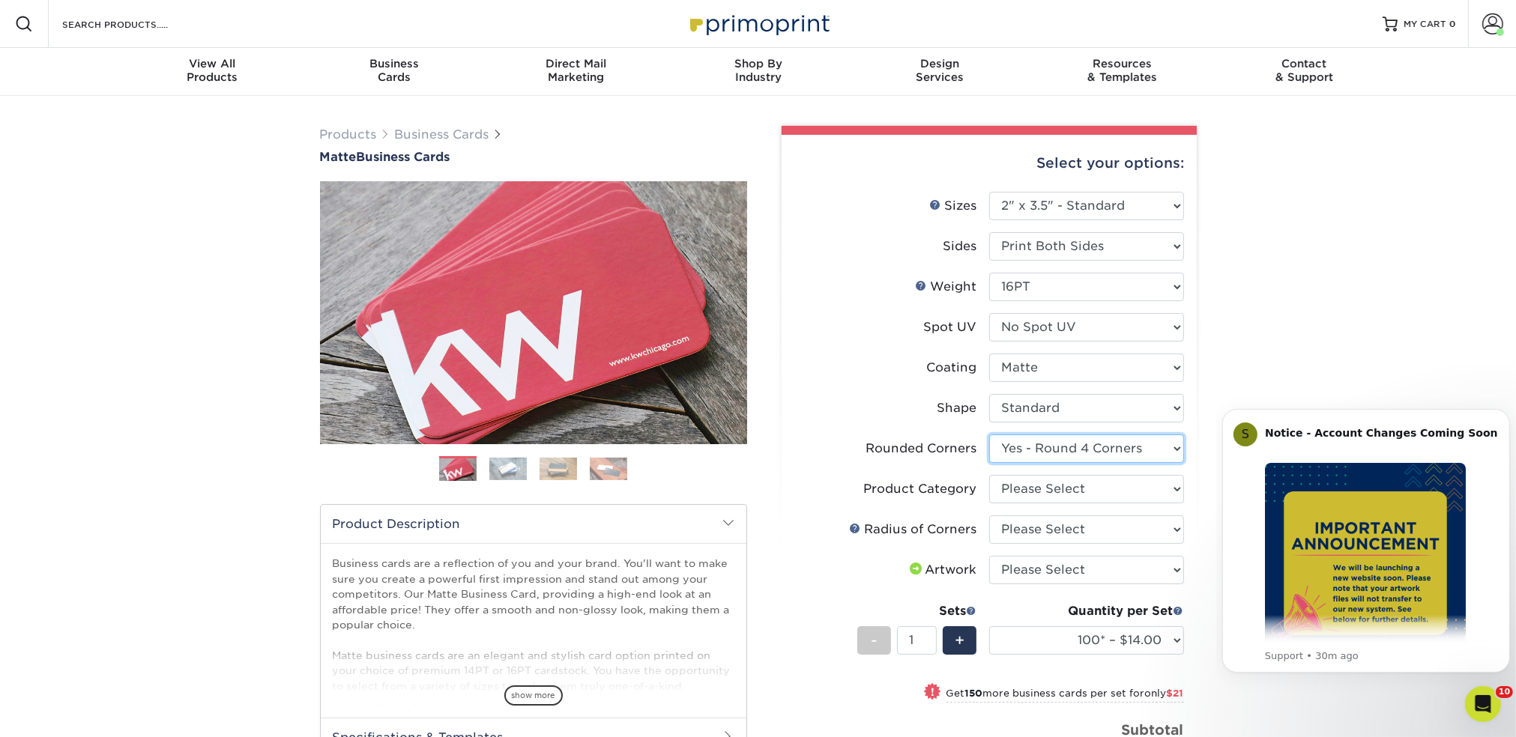
scroll to position [250, 0]
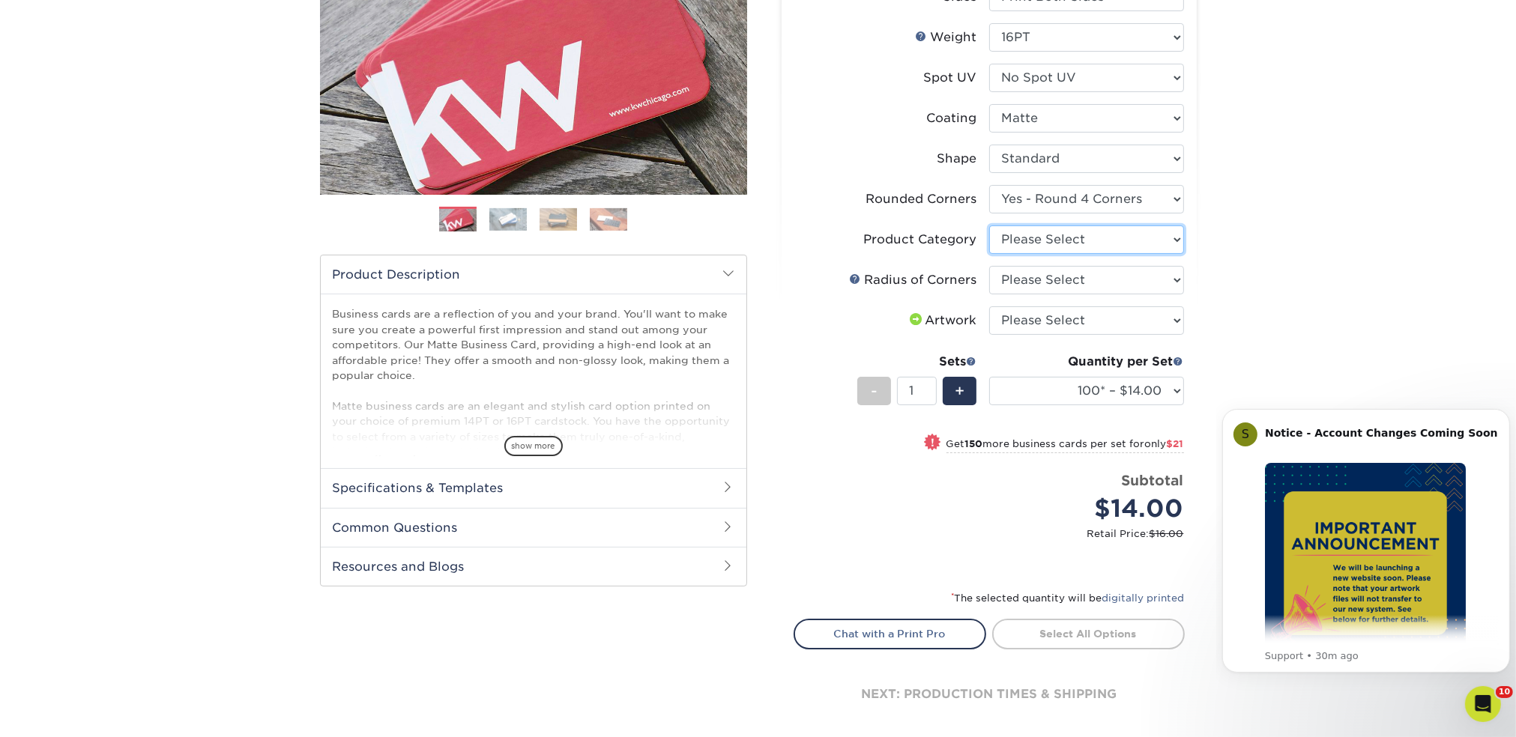
click at [1019, 236] on select "Please Select Business Cards" at bounding box center [1086, 240] width 195 height 28
select select "3b5148f1-0588-4f88-a218-97bcfdce65c1"
click at [989, 226] on select "Please Select Business Cards" at bounding box center [1086, 240] width 195 height 28
click at [1045, 272] on select "Please Select Rounded 1/8" Rounded 1/4"" at bounding box center [1086, 280] width 195 height 28
select select "479fbfe7-6a0c-4895-8c9a-81739b7486c9"
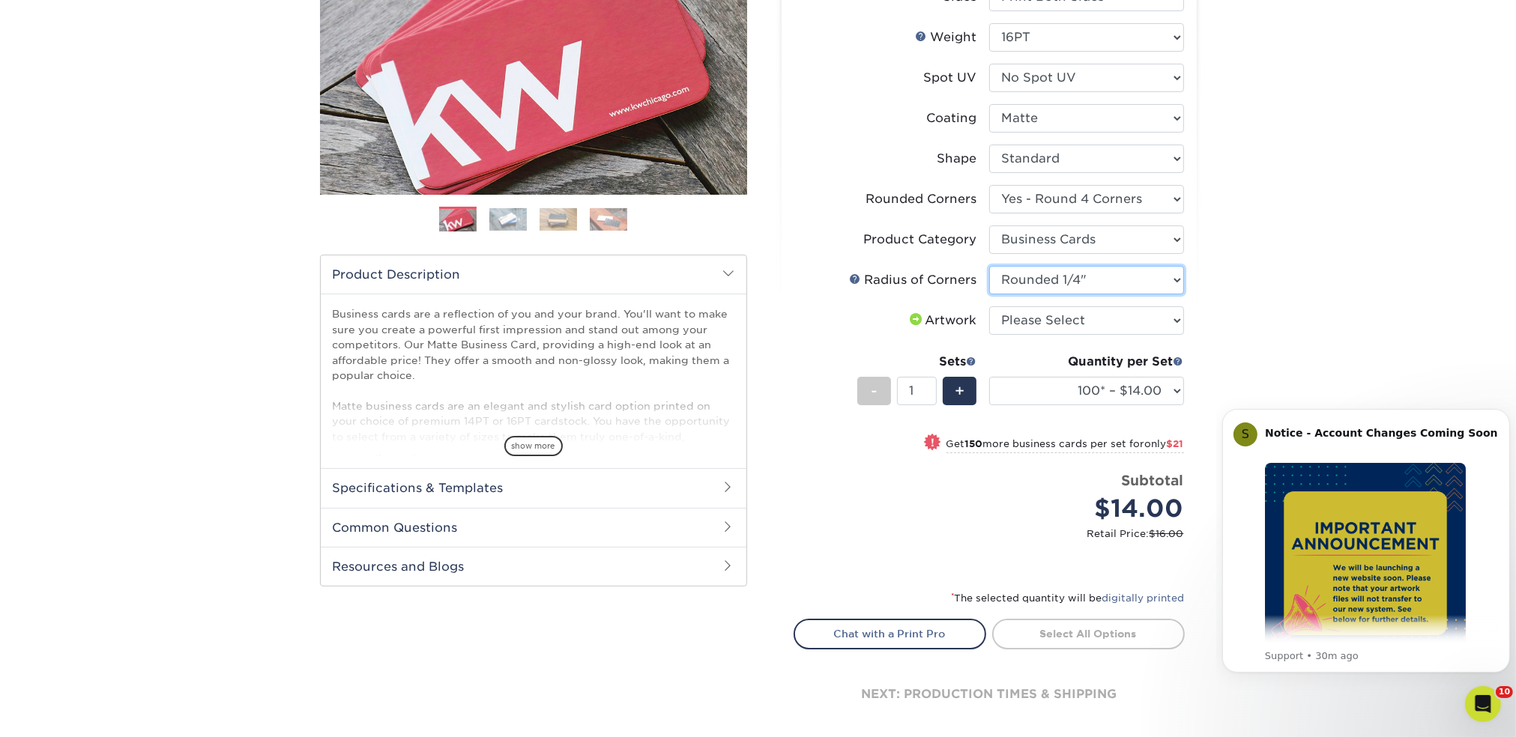
click at [989, 266] on select "Please Select Rounded 1/8" Rounded 1/4"" at bounding box center [1086, 280] width 195 height 28
click at [1052, 325] on select "Please Select I will upload files I need a design - $100" at bounding box center [1086, 320] width 195 height 28
select select "upload"
click at [989, 306] on select "Please Select I will upload files I need a design - $100" at bounding box center [1086, 320] width 195 height 28
